Goal: Find specific page/section: Find specific page/section

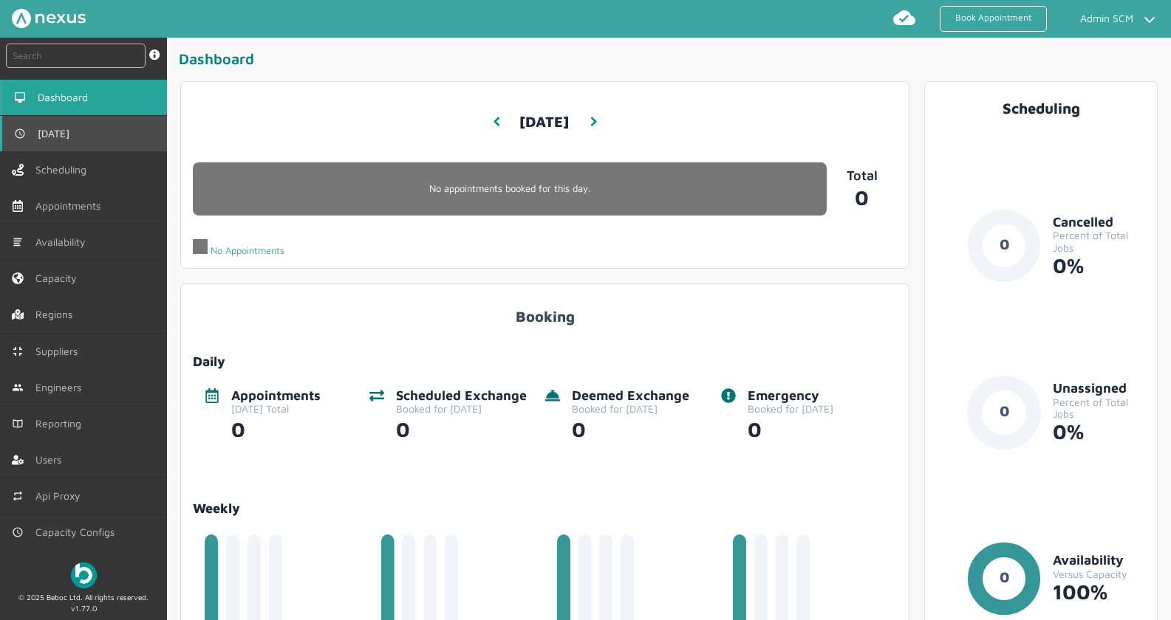
click at [72, 140] on link "[DATE]" at bounding box center [83, 133] width 167 height 35
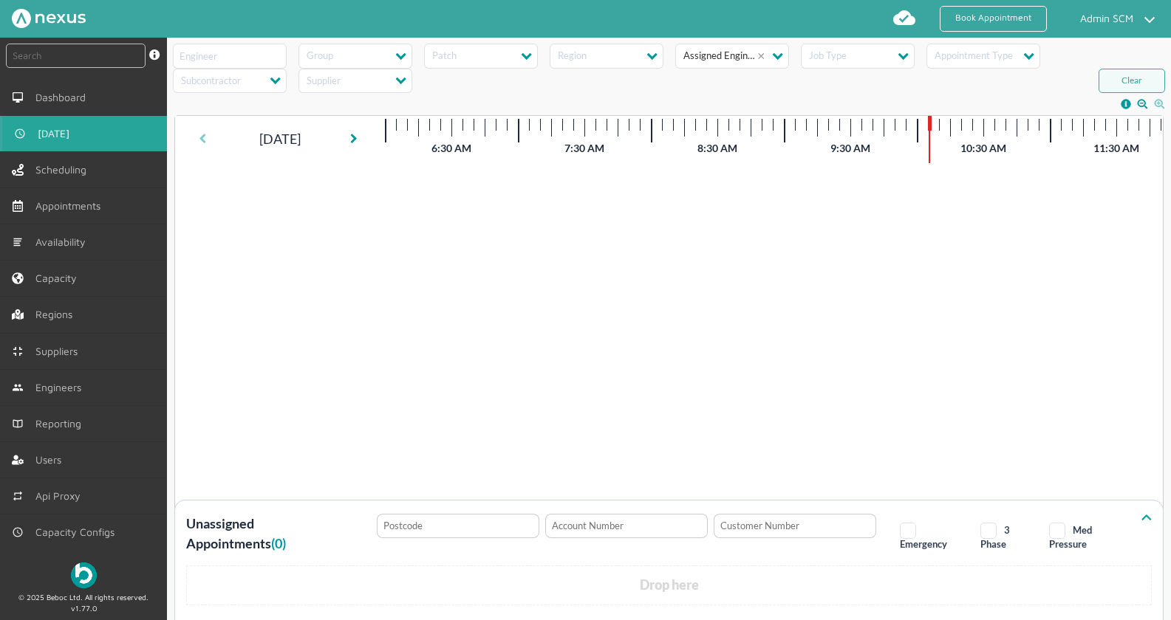
click at [205, 140] on icon at bounding box center [202, 139] width 7 height 10
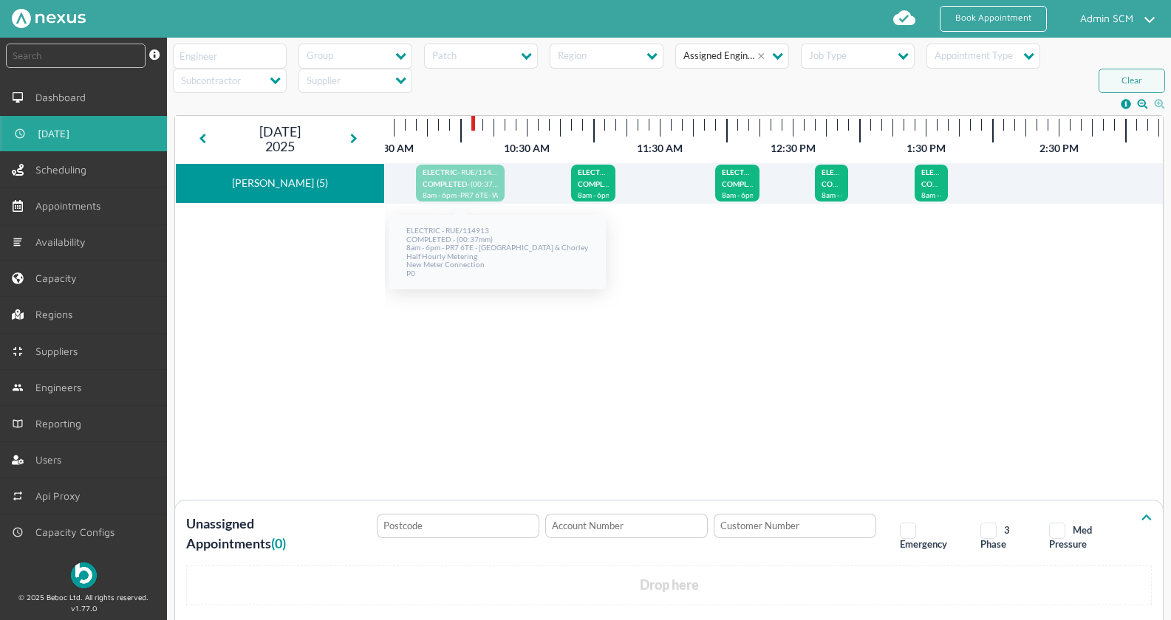
click at [491, 189] on p "COMPLETED - (00:37m)" at bounding box center [460, 186] width 75 height 12
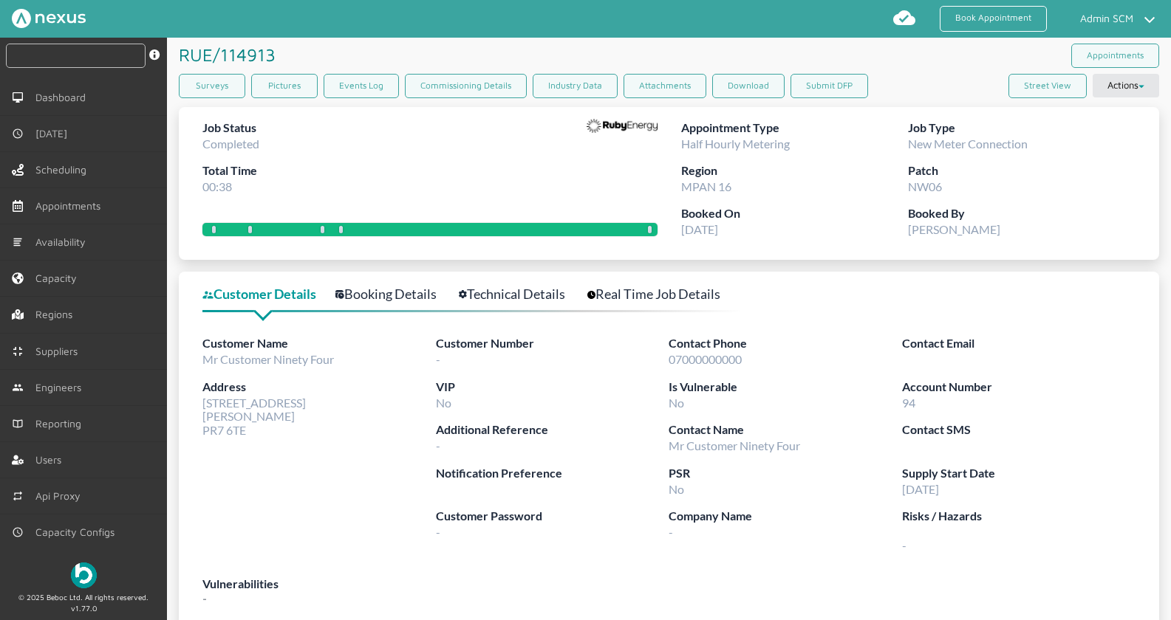
click at [66, 51] on input "text" at bounding box center [76, 56] width 140 height 24
paste input "RUBY/116093"
type input "RUBY/116093"
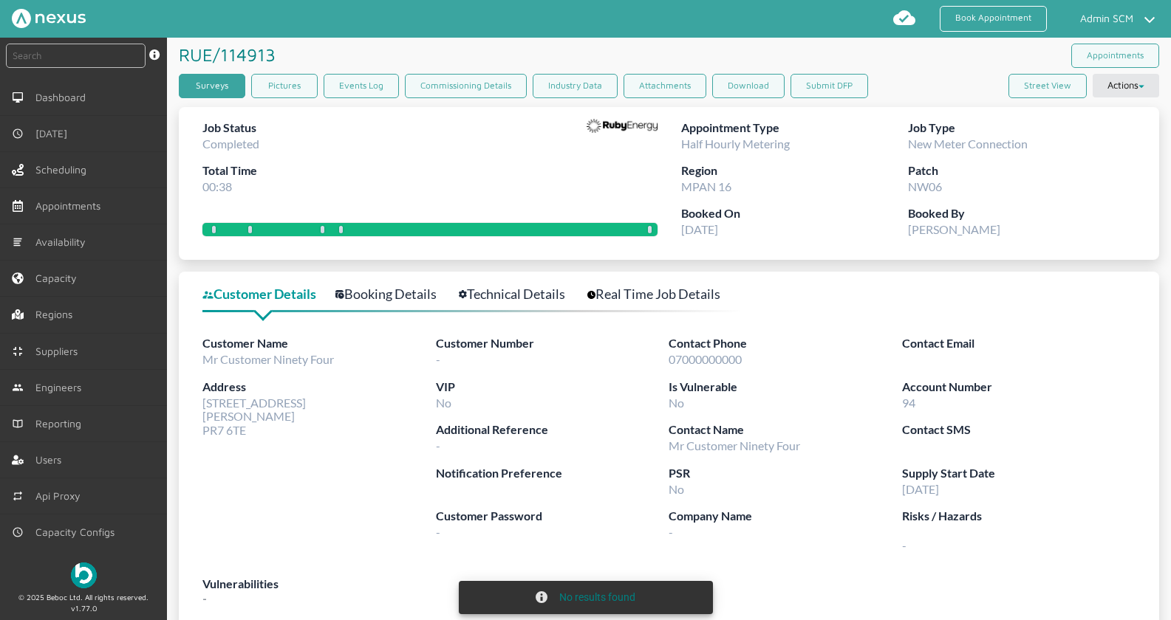
click at [220, 92] on link "Surveys" at bounding box center [212, 86] width 66 height 24
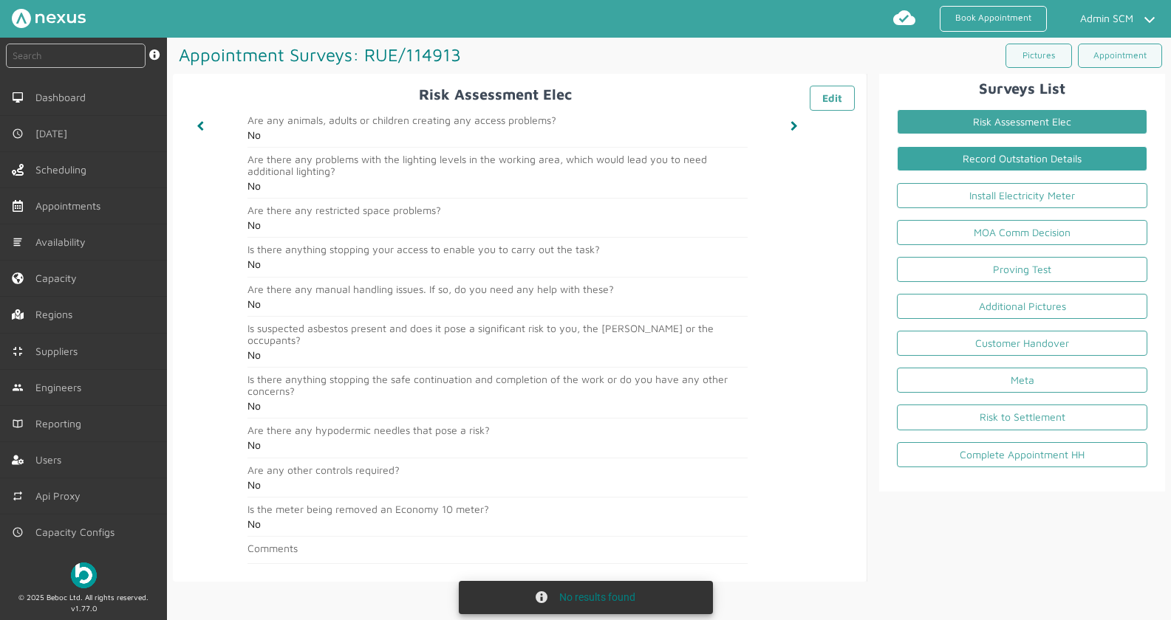
click at [961, 157] on link "Record Outstation Details" at bounding box center [1022, 158] width 250 height 25
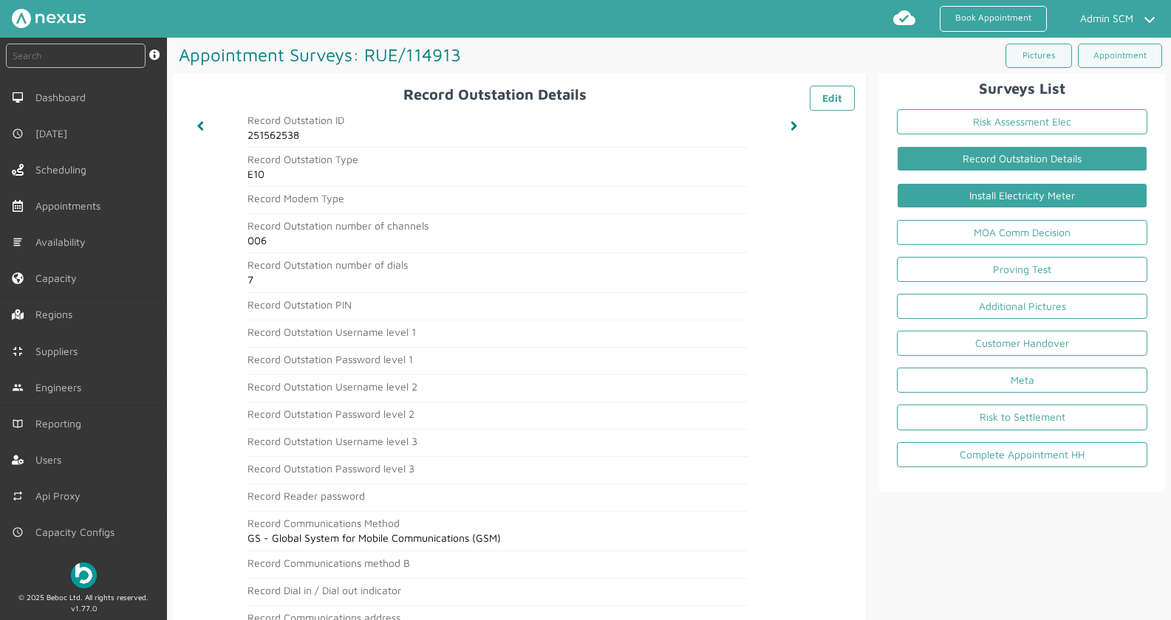
click at [978, 199] on link "Install Electricity Meter" at bounding box center [1022, 195] width 250 height 25
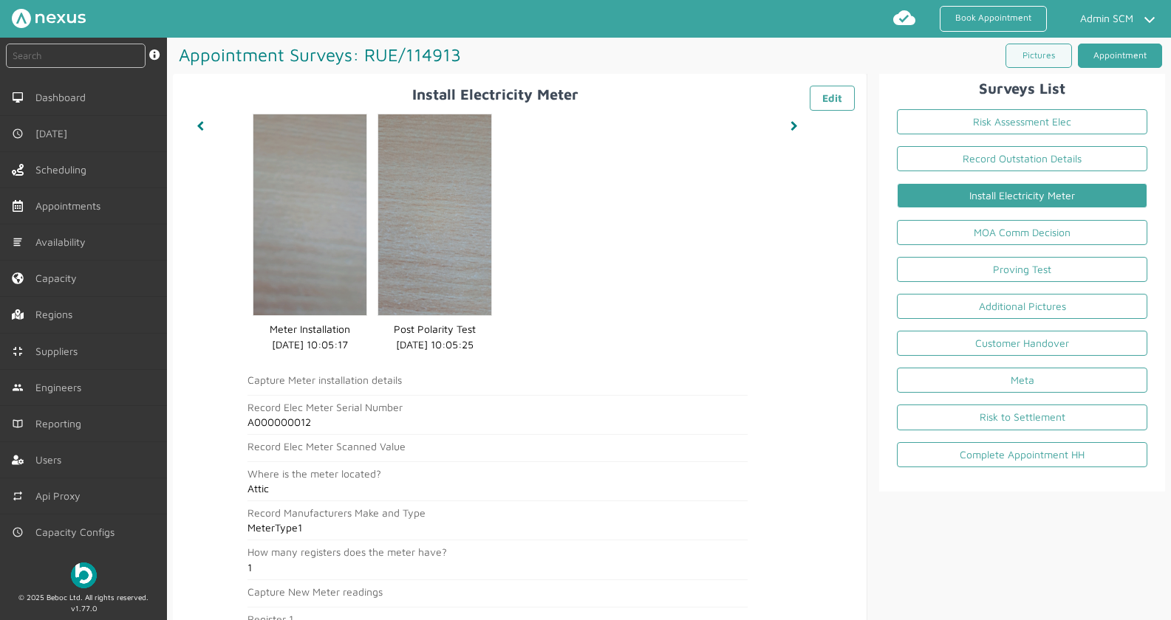
click at [1129, 66] on link "Appointment" at bounding box center [1120, 56] width 84 height 24
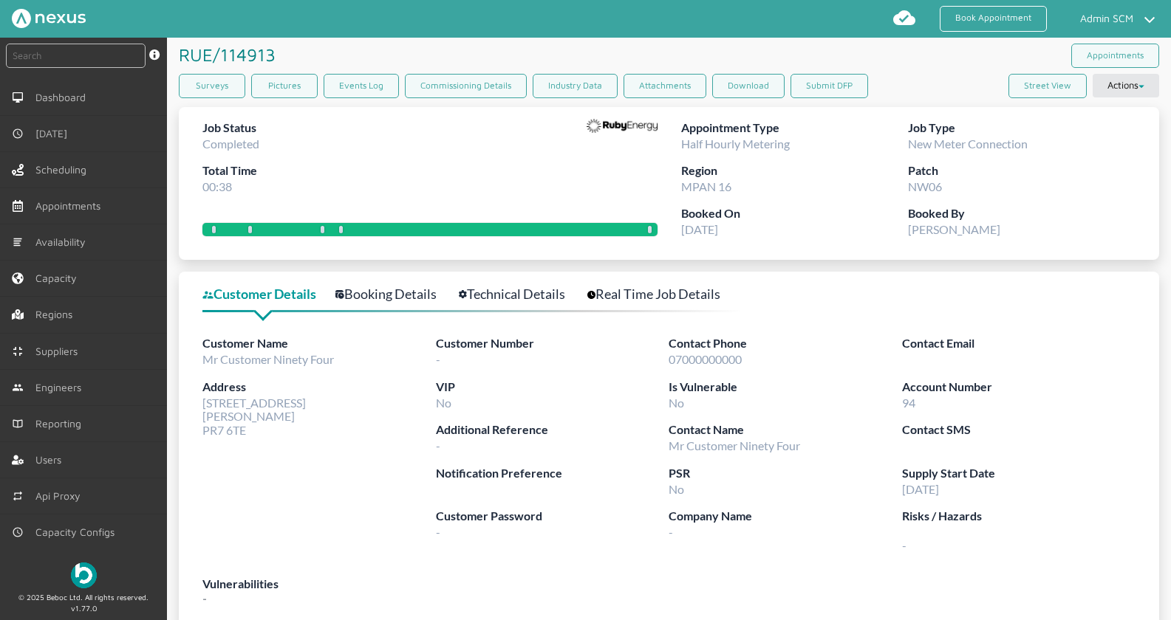
drag, startPoint x: 404, startPoint y: 294, endPoint x: 414, endPoint y: 292, distance: 9.9
click at [404, 294] on link "Booking Details" at bounding box center [393, 294] width 117 height 21
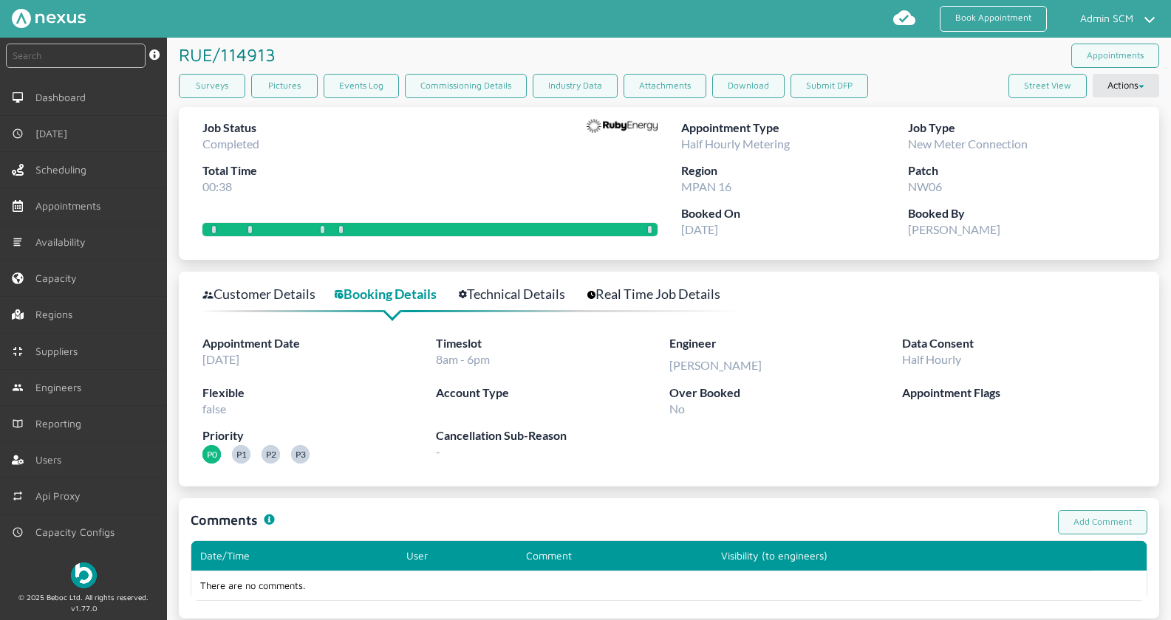
click at [548, 301] on link "Technical Details" at bounding box center [520, 294] width 123 height 21
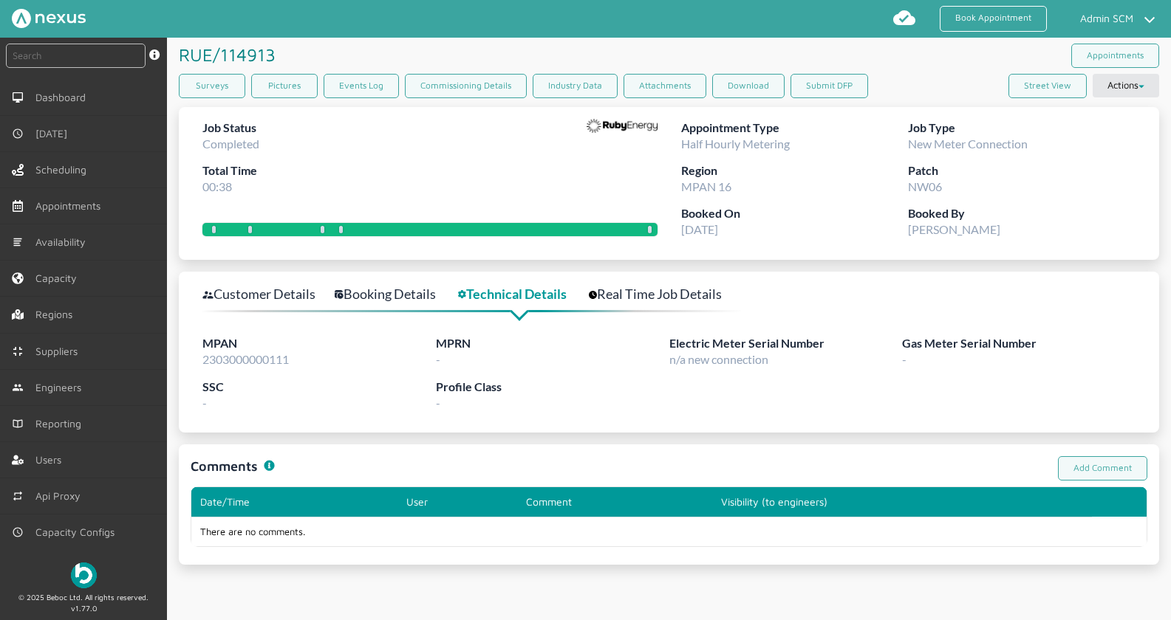
click at [717, 292] on link "Real Time Job Details" at bounding box center [663, 294] width 149 height 21
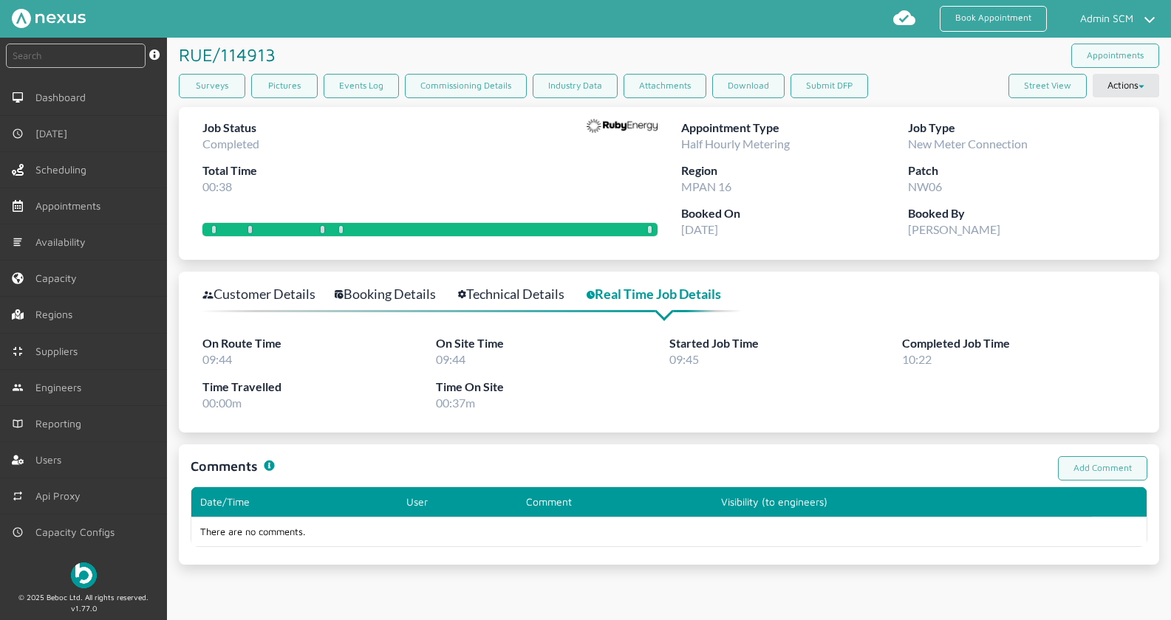
click at [548, 293] on link "Technical Details" at bounding box center [519, 294] width 123 height 21
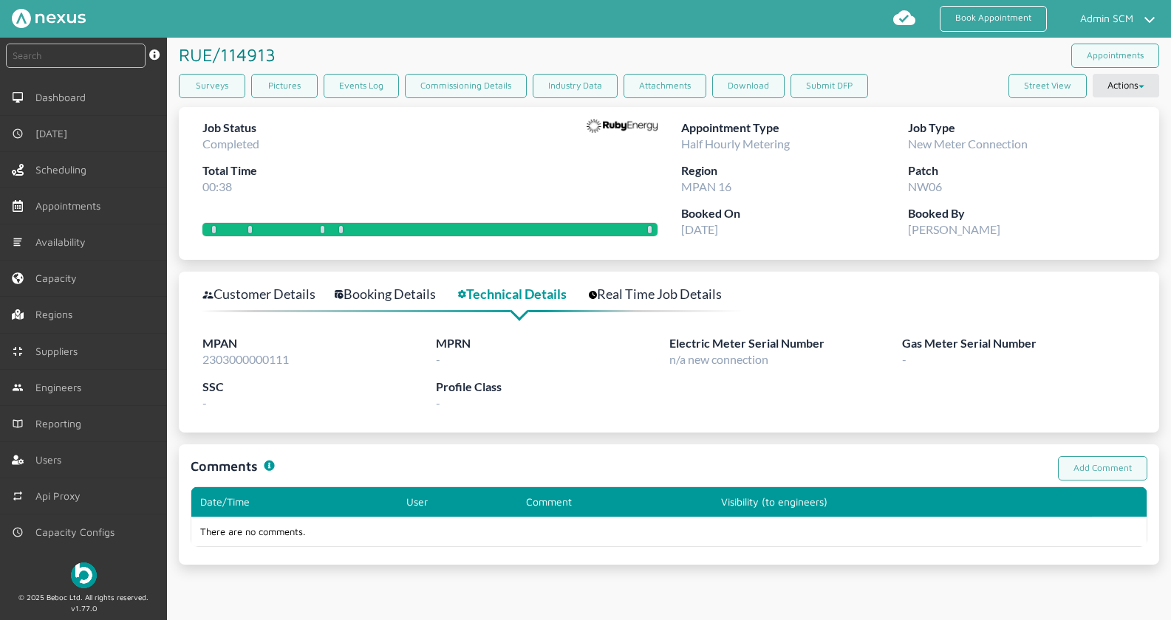
click at [660, 294] on link "Real Time Job Details" at bounding box center [663, 294] width 149 height 21
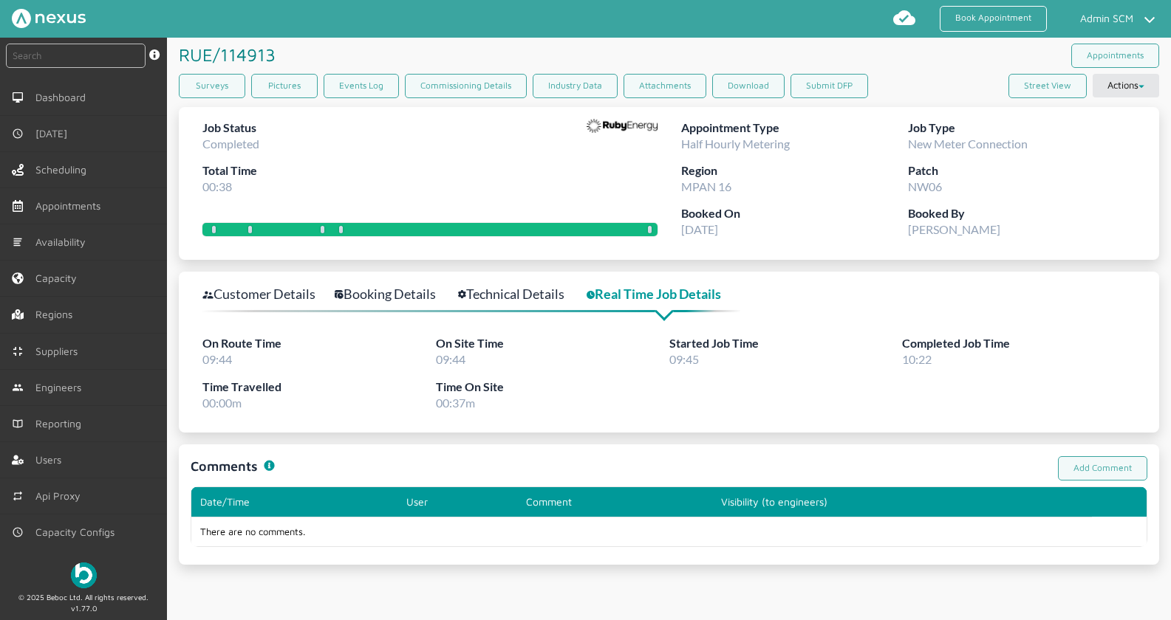
click at [247, 287] on link "Customer Details" at bounding box center [266, 294] width 129 height 21
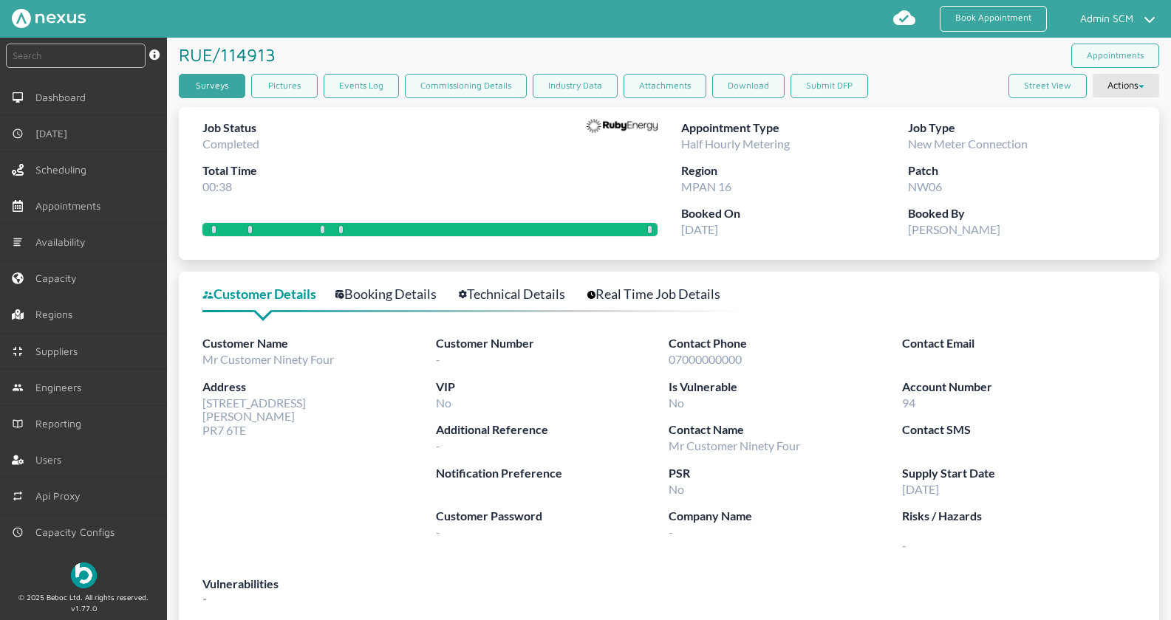
click at [212, 80] on link "Surveys" at bounding box center [212, 86] width 66 height 24
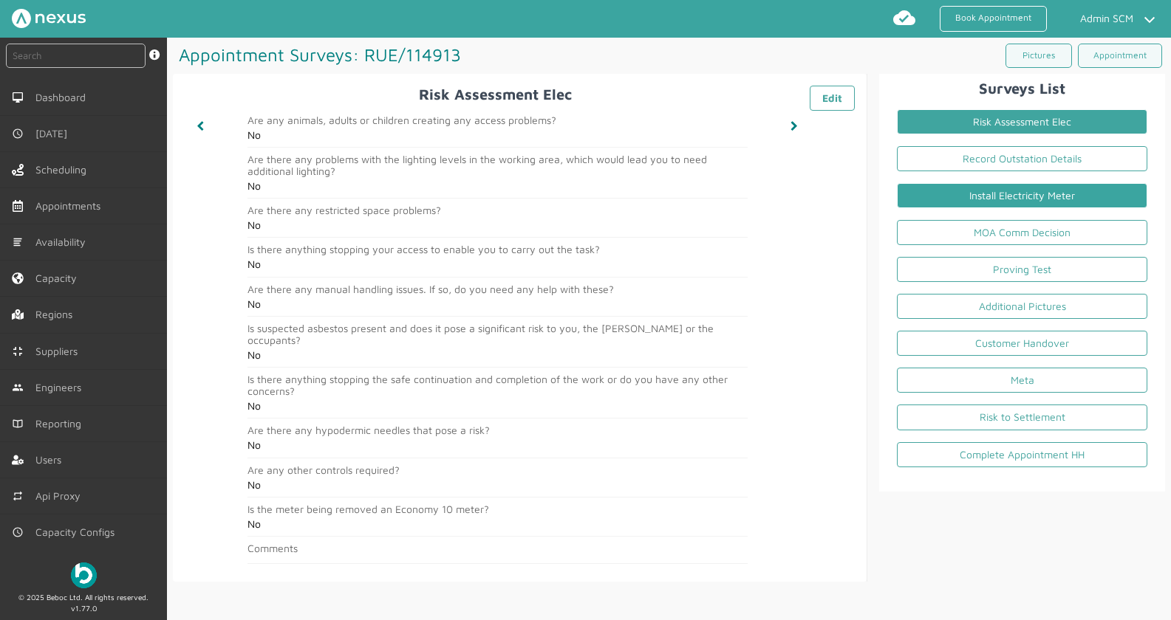
click at [1011, 199] on link "Install Electricity Meter" at bounding box center [1022, 195] width 250 height 25
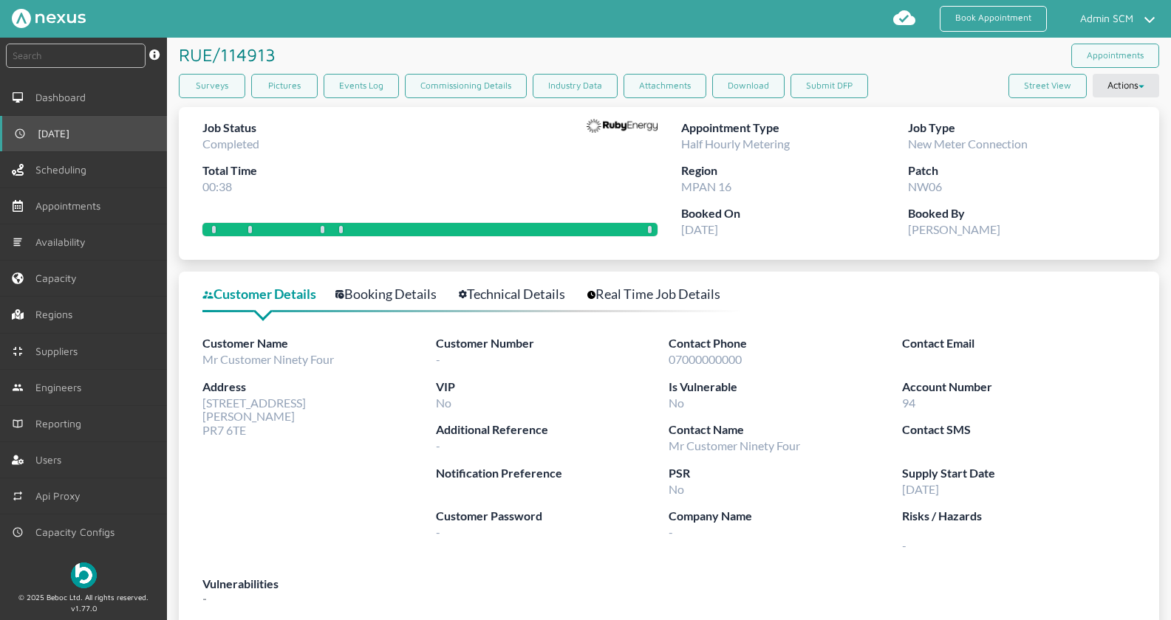
click at [38, 137] on span "[DATE]" at bounding box center [57, 134] width 38 height 12
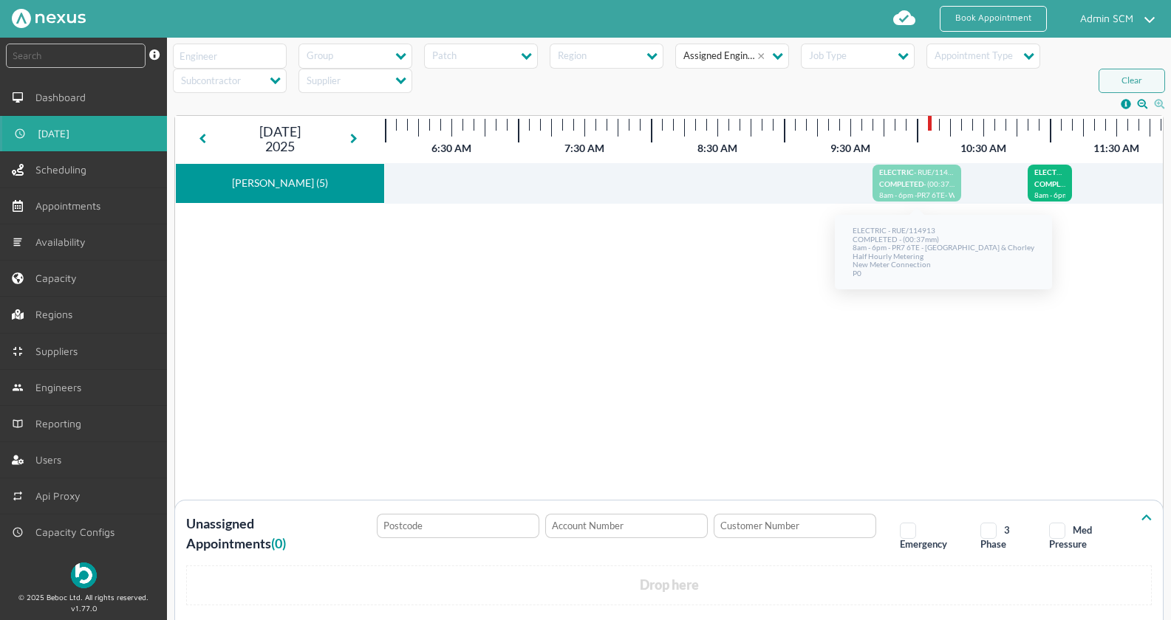
click at [934, 178] on p "ELECTRIC - RUE/114913" at bounding box center [916, 174] width 75 height 12
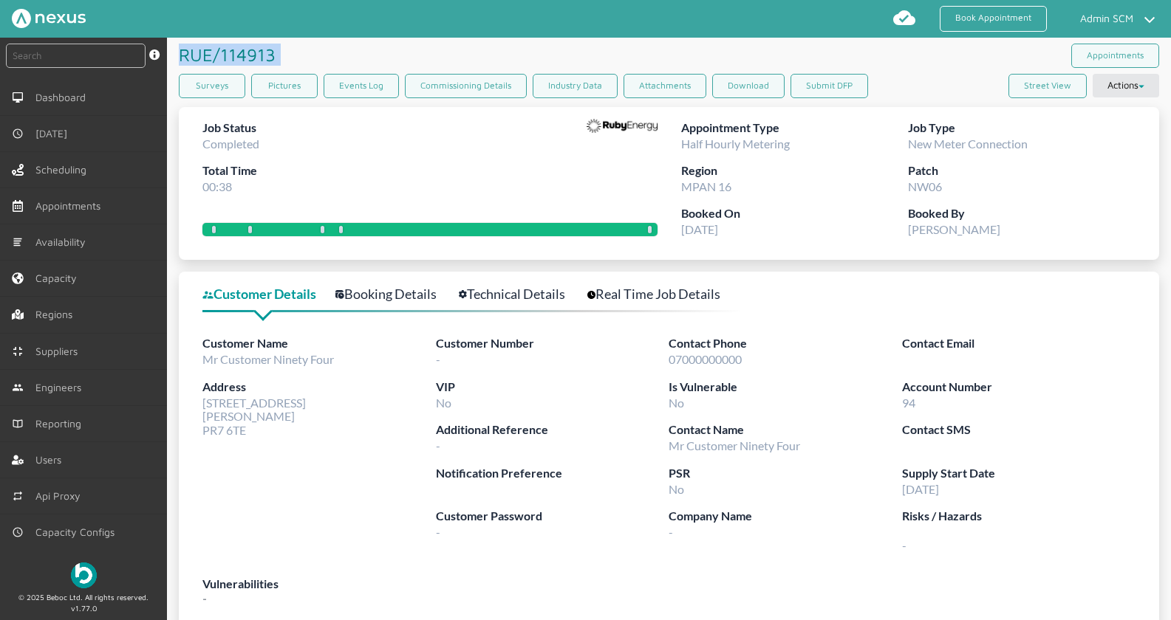
drag, startPoint x: 307, startPoint y: 52, endPoint x: 199, endPoint y: 59, distance: 108.8
click at [179, 58] on div "RUE/114913 ️️️" at bounding box center [424, 55] width 490 height 34
copy h1 "RUE/114913 ️️️"
